Goal: Check status: Check status

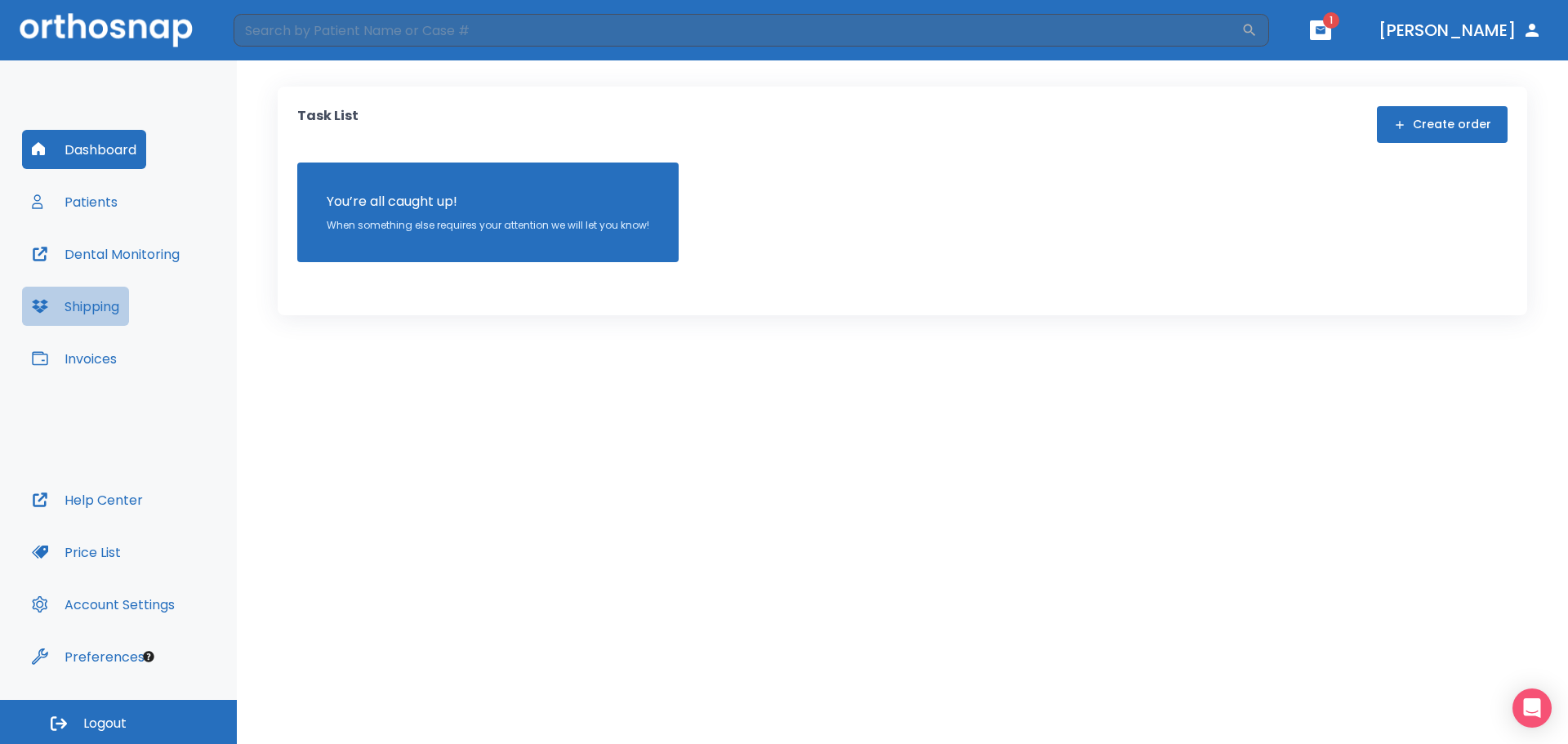
click at [85, 307] on button "Shipping" at bounding box center [75, 306] width 107 height 39
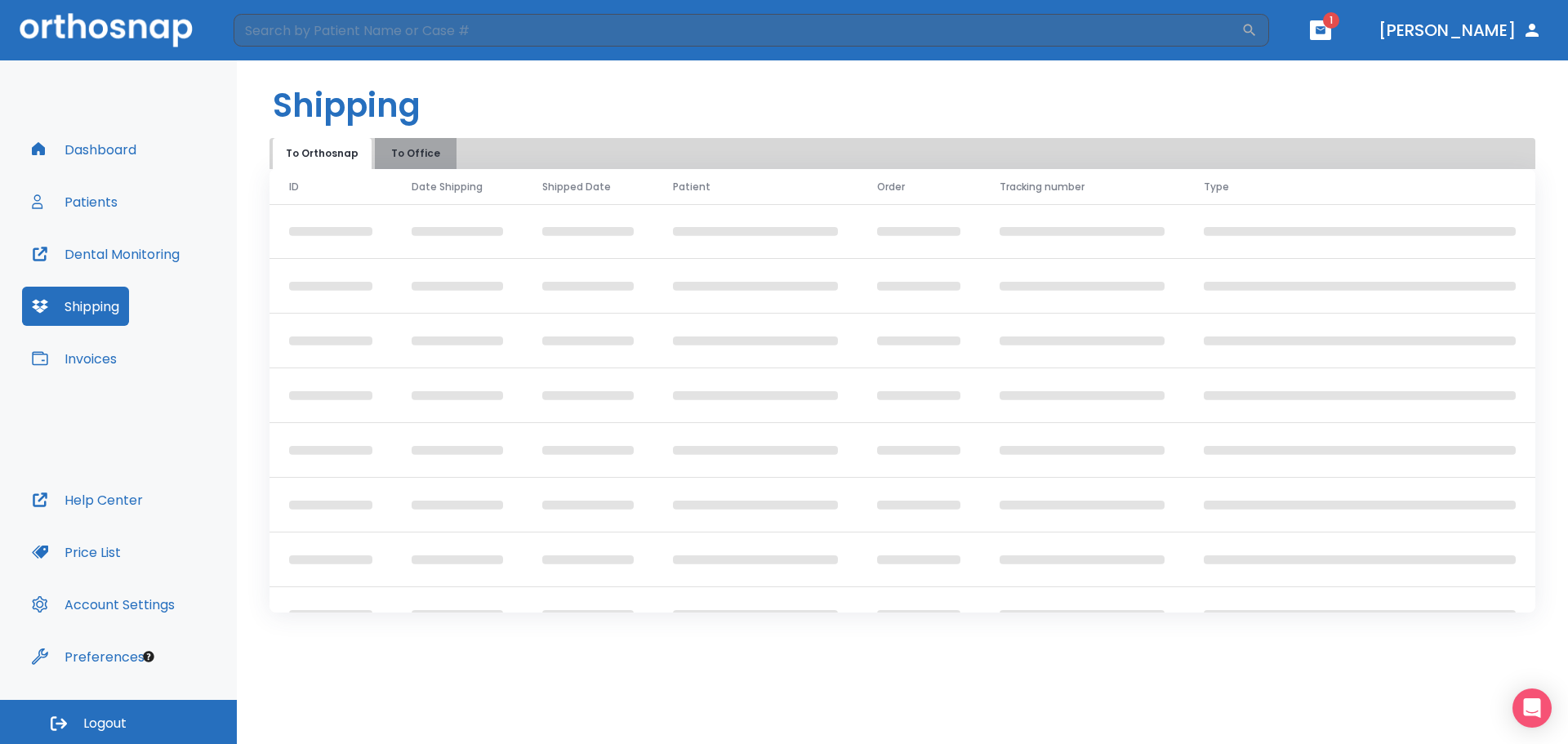
click at [423, 153] on button "To Office" at bounding box center [415, 153] width 82 height 31
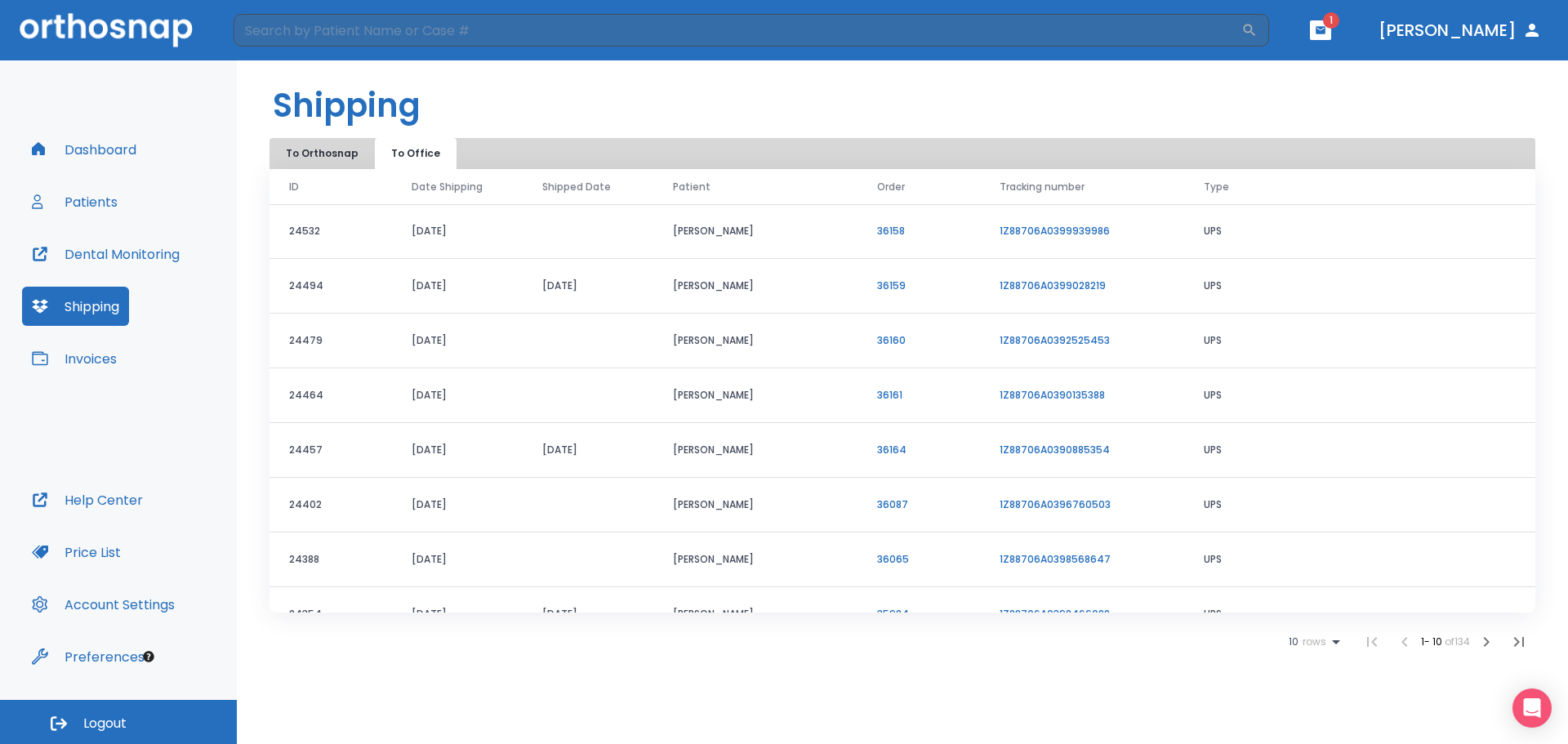
click at [1018, 229] on link "1Z88706A0399939986" at bounding box center [1054, 230] width 111 height 13
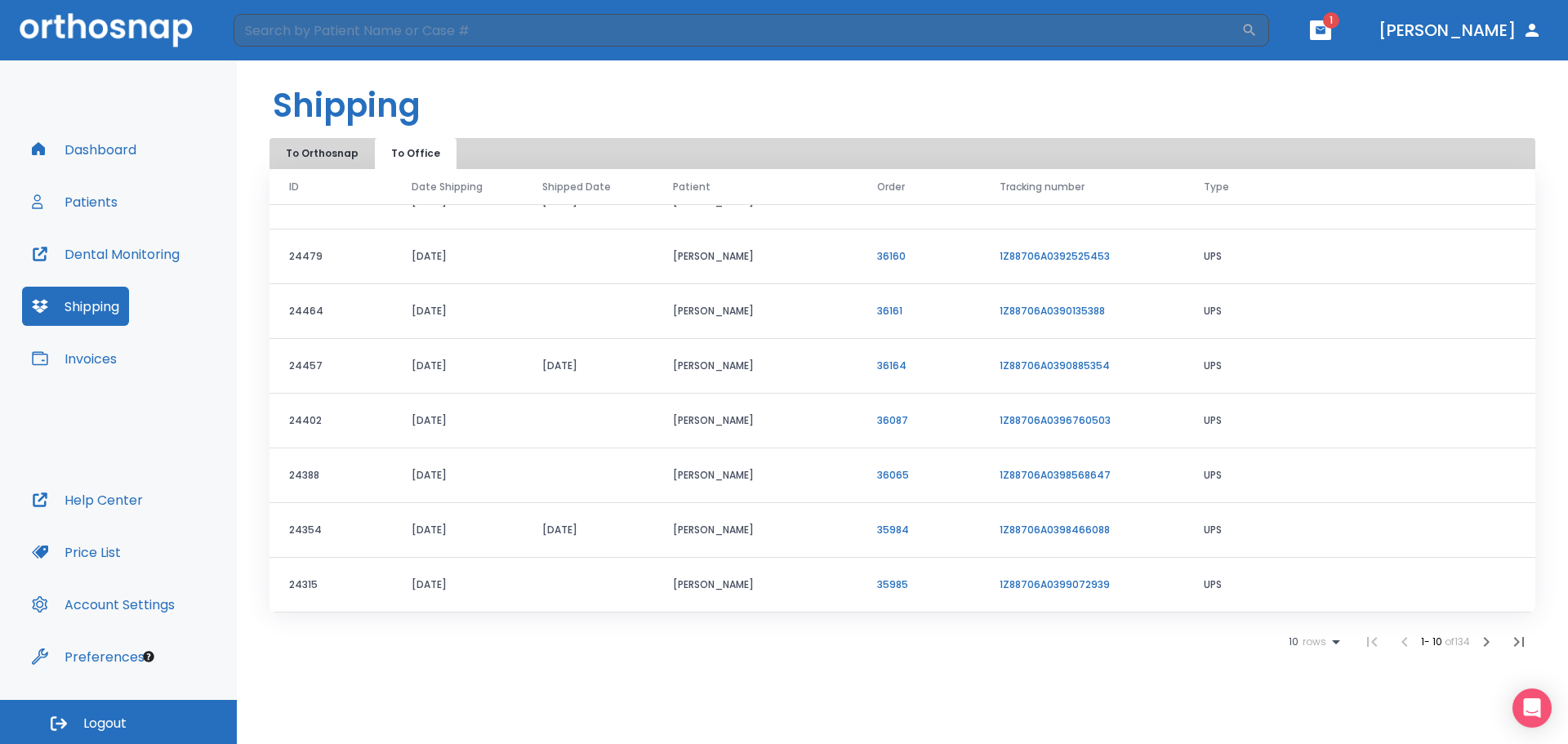
scroll to position [140, 0]
click at [75, 205] on button "Patients" at bounding box center [74, 201] width 105 height 39
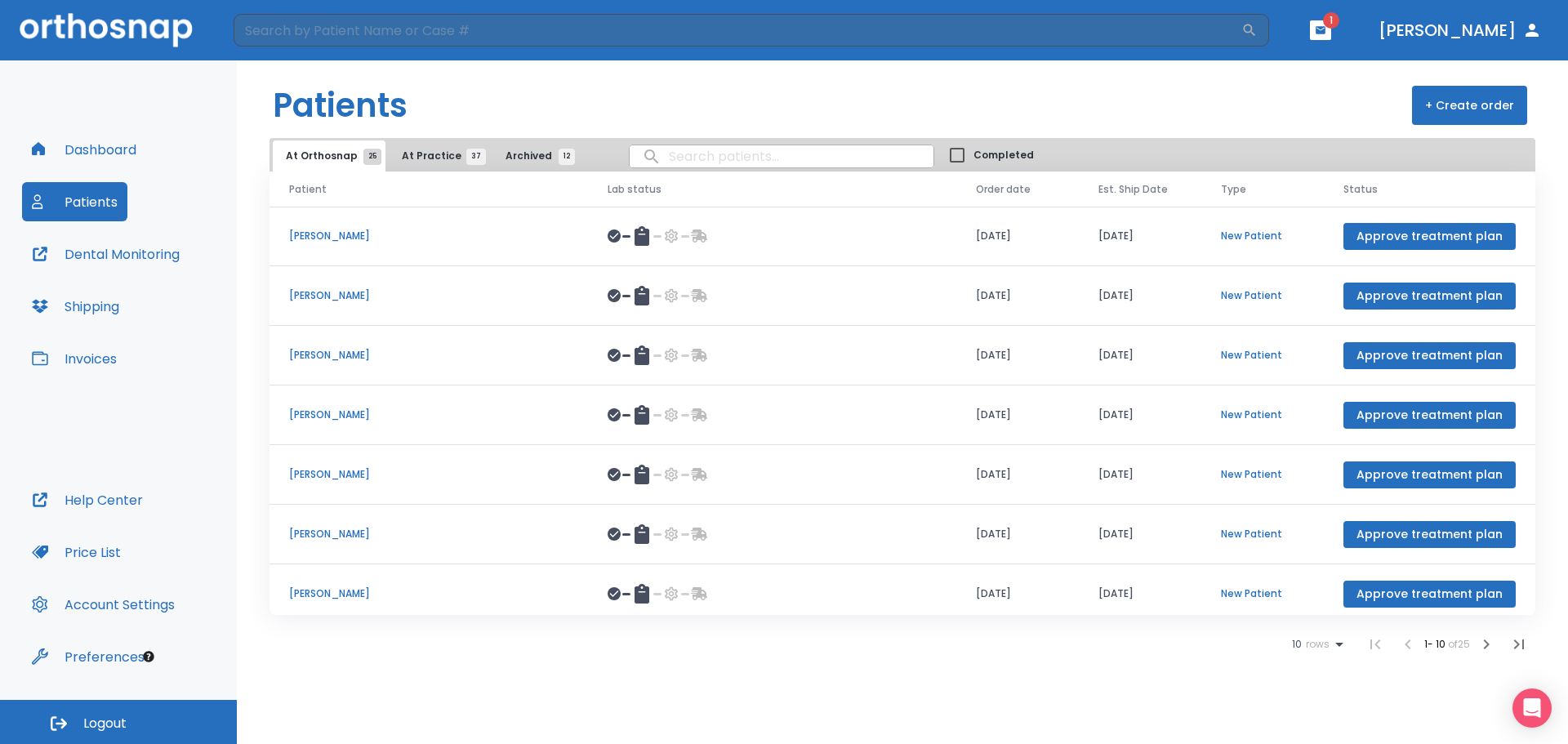
click at [440, 159] on span "At Practice 37" at bounding box center [438, 155] width 74 height 14
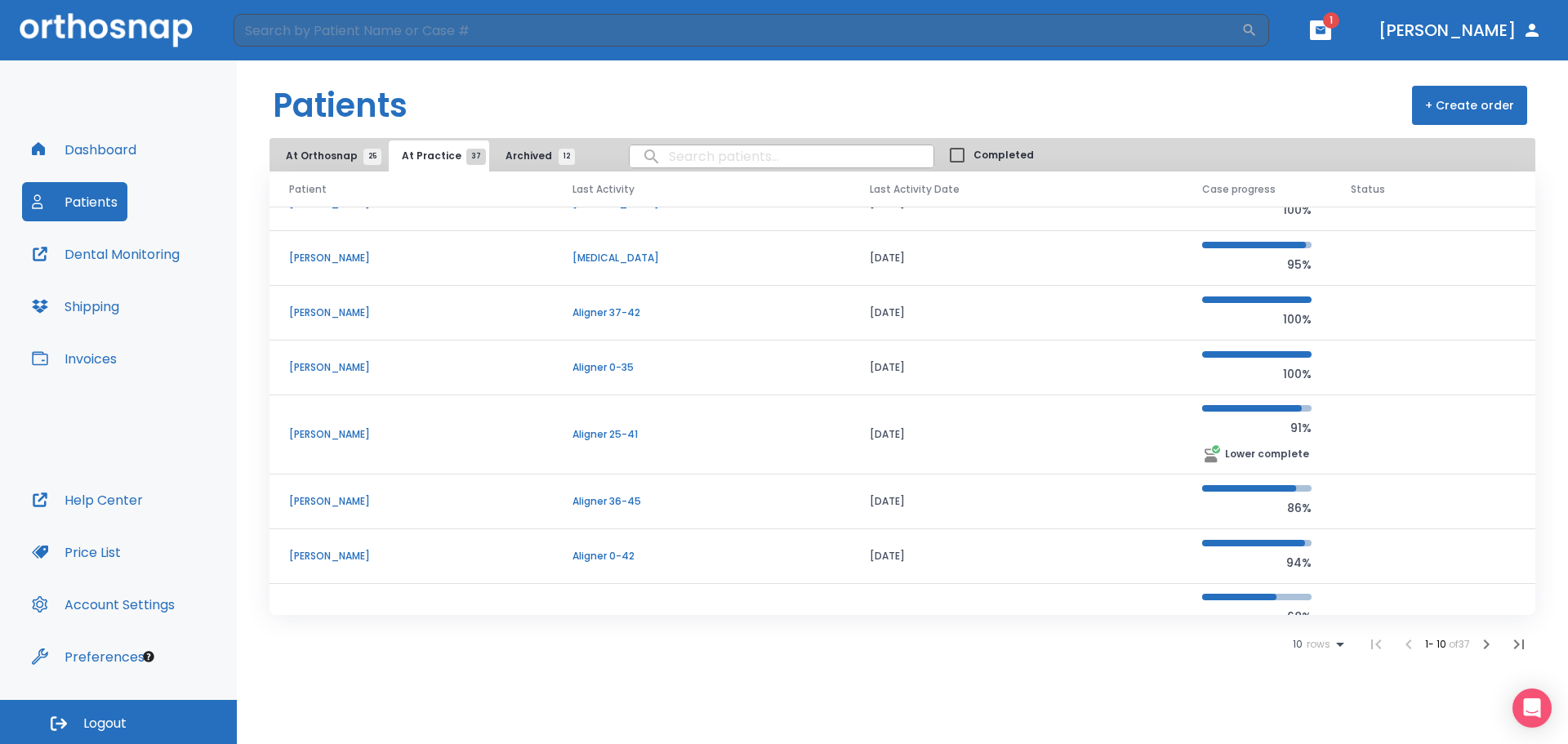
scroll to position [213, 0]
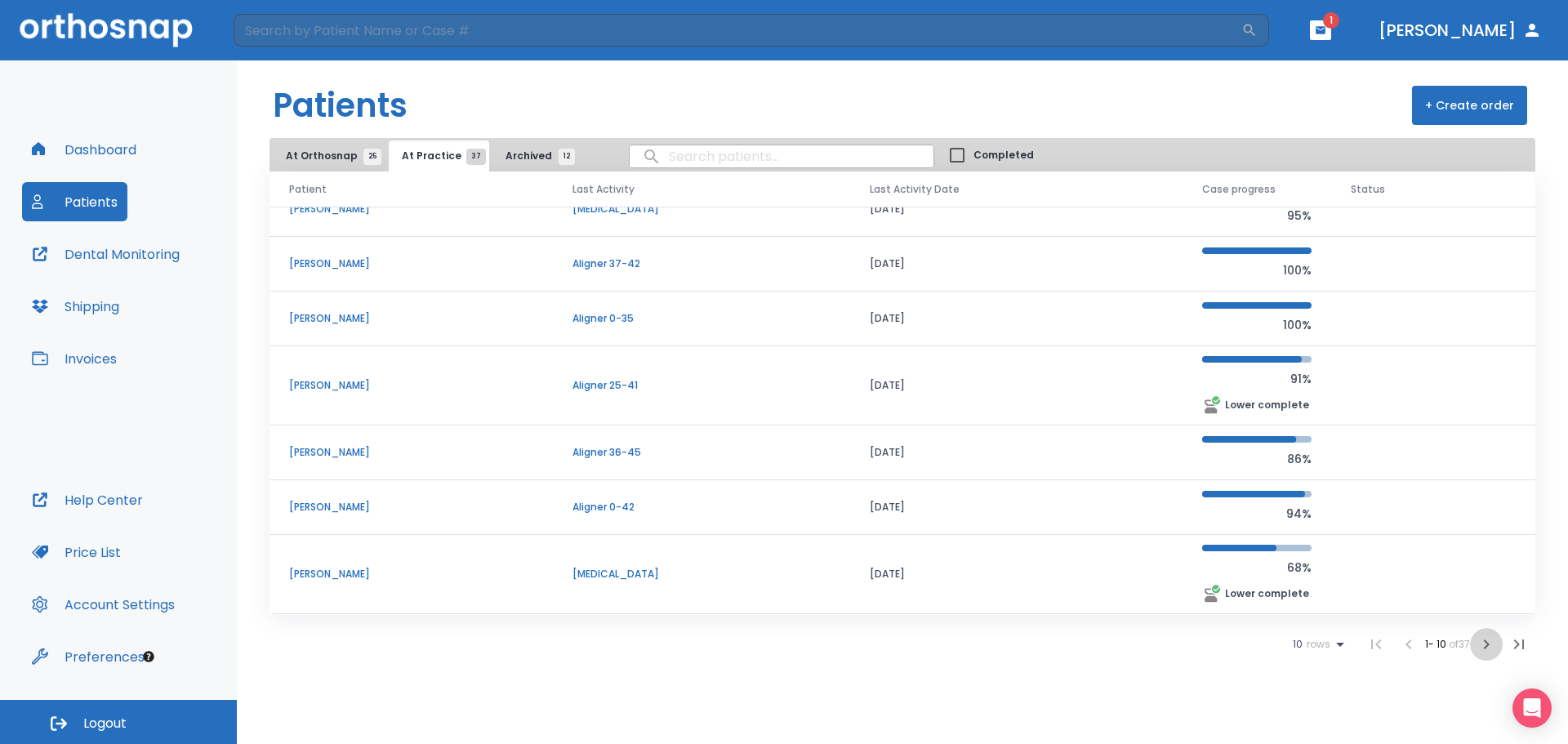
click at [1484, 649] on icon "button" at bounding box center [1486, 644] width 6 height 10
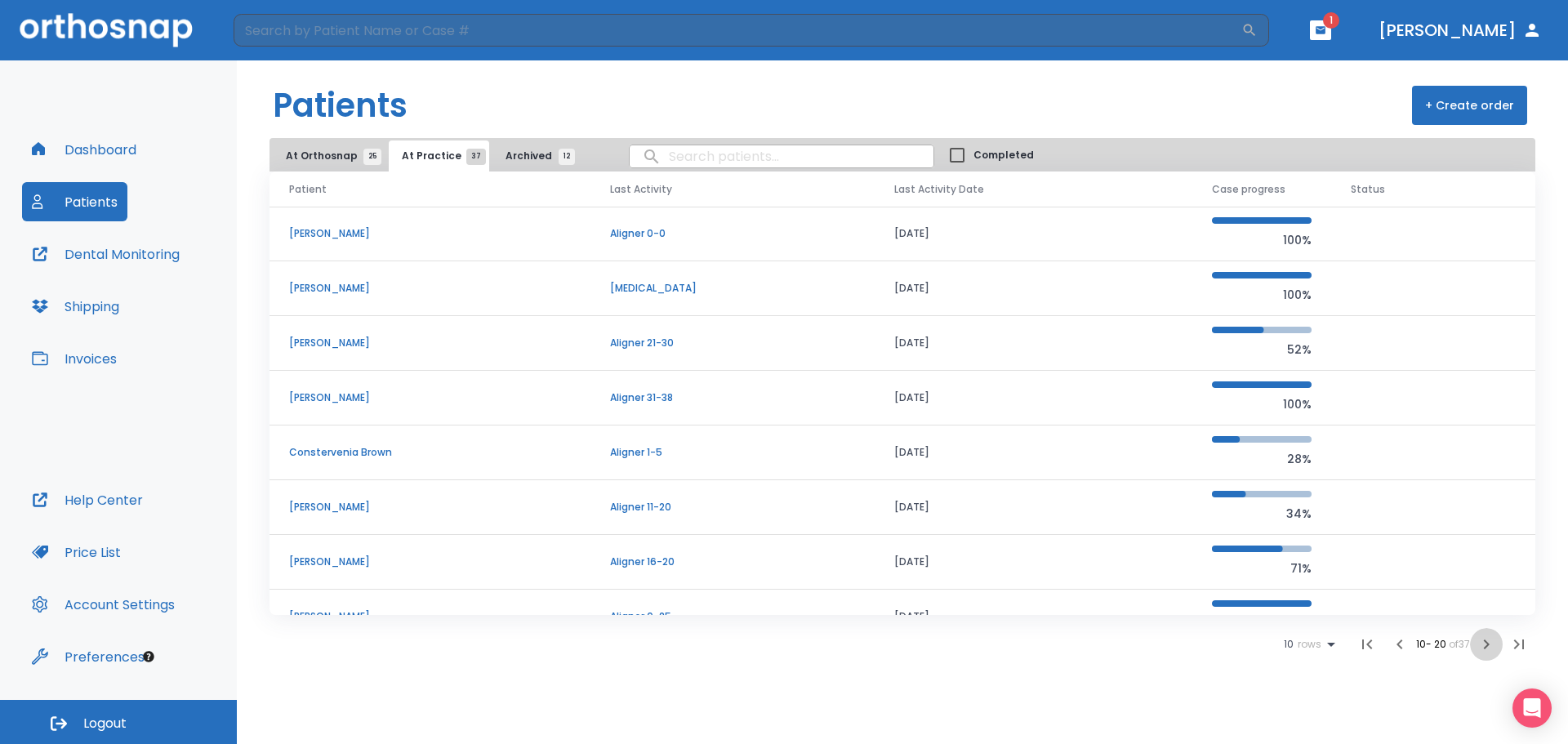
click at [1494, 643] on icon "button" at bounding box center [1486, 644] width 19 height 19
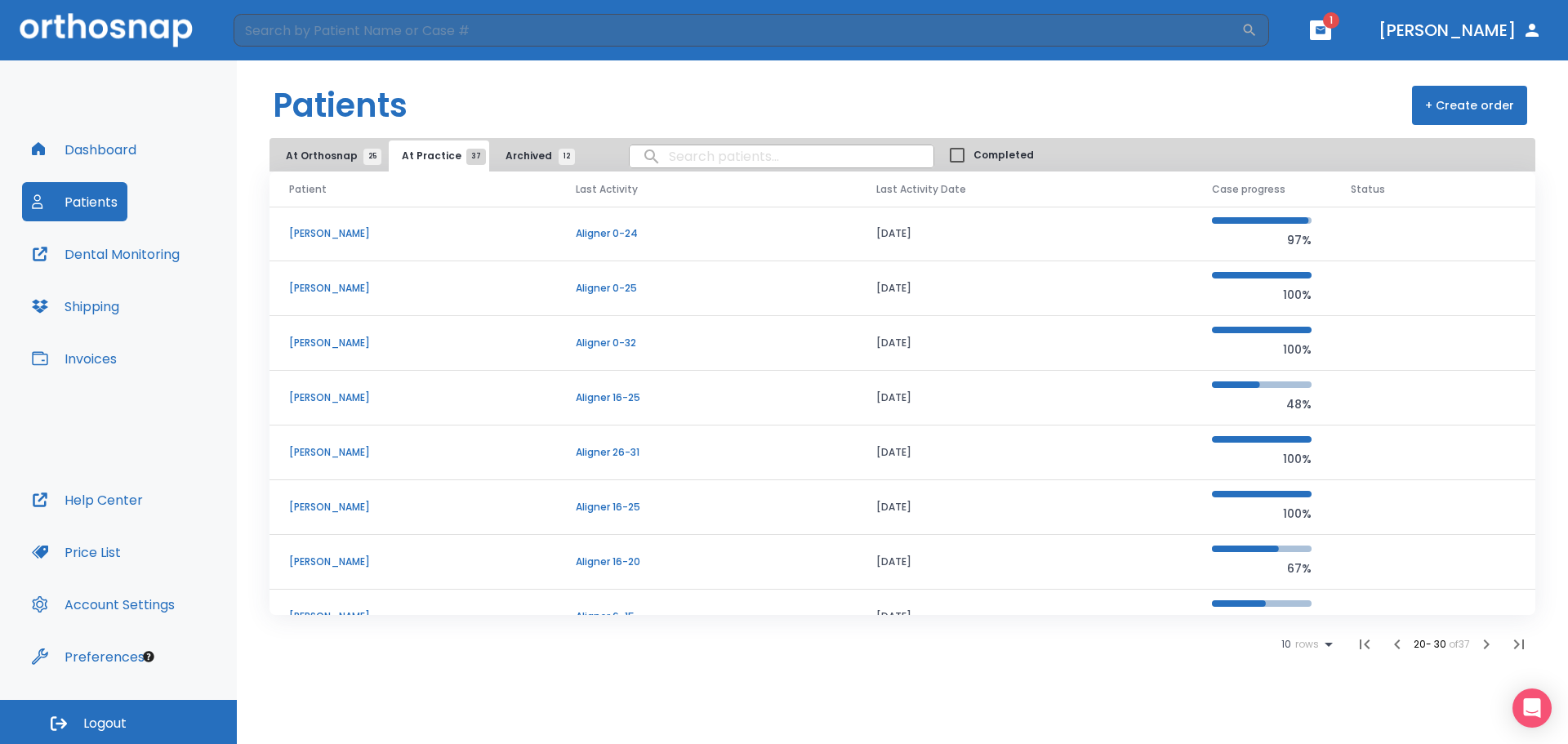
click at [342, 400] on p "[PERSON_NAME]" at bounding box center [412, 397] width 247 height 14
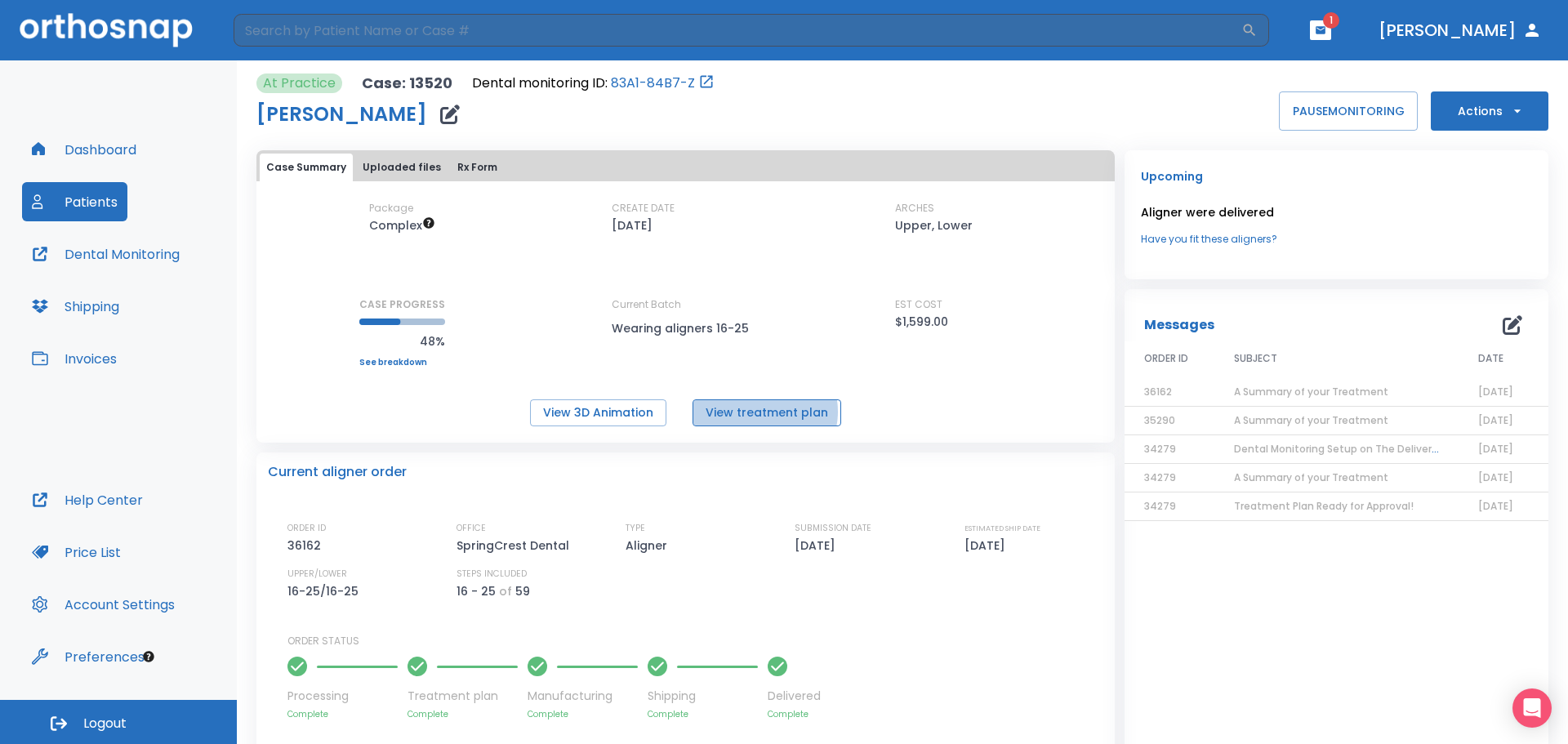
click at [759, 412] on button "View treatment plan" at bounding box center [766, 413] width 148 height 27
click at [633, 82] on link "83A1-84B7-Z" at bounding box center [653, 83] width 84 height 19
